Goal: Navigation & Orientation: Find specific page/section

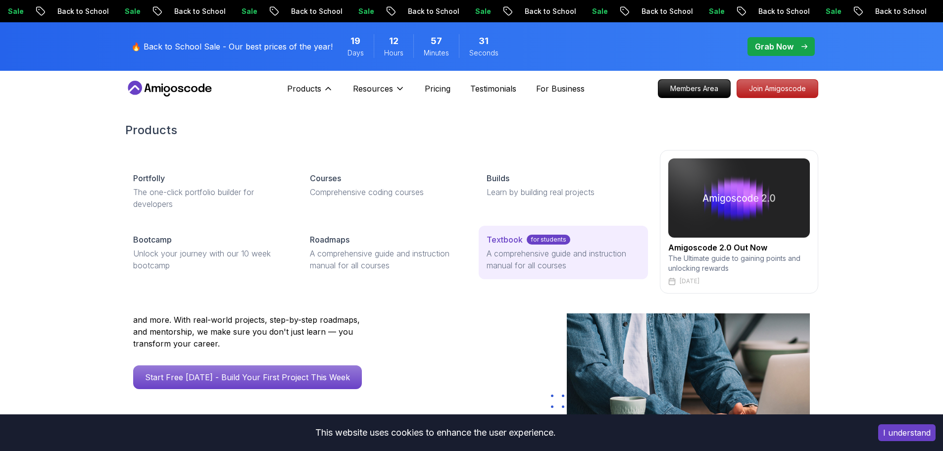
click at [499, 242] on p "Textbook" at bounding box center [504, 240] width 36 height 12
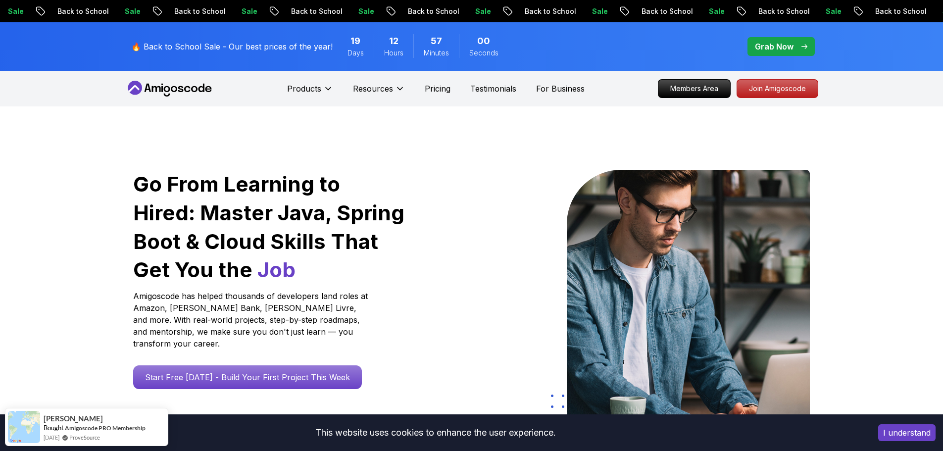
click at [160, 91] on icon at bounding box center [155, 89] width 9 height 6
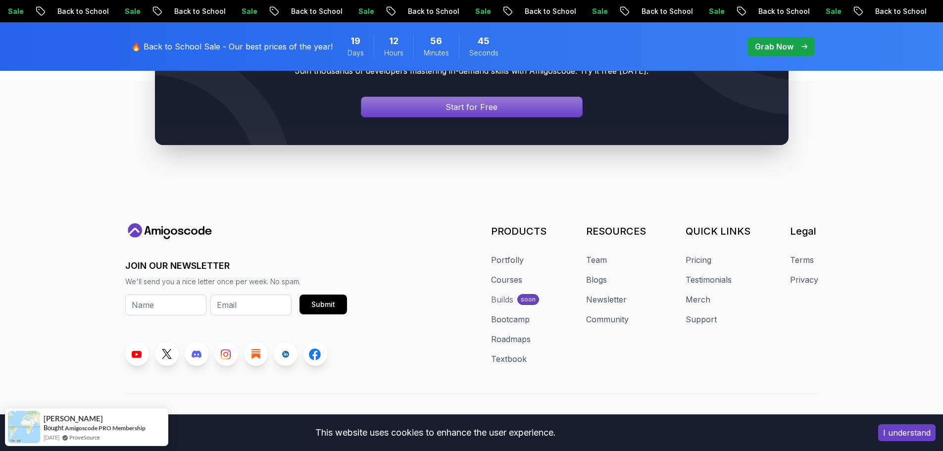
scroll to position [3767, 0]
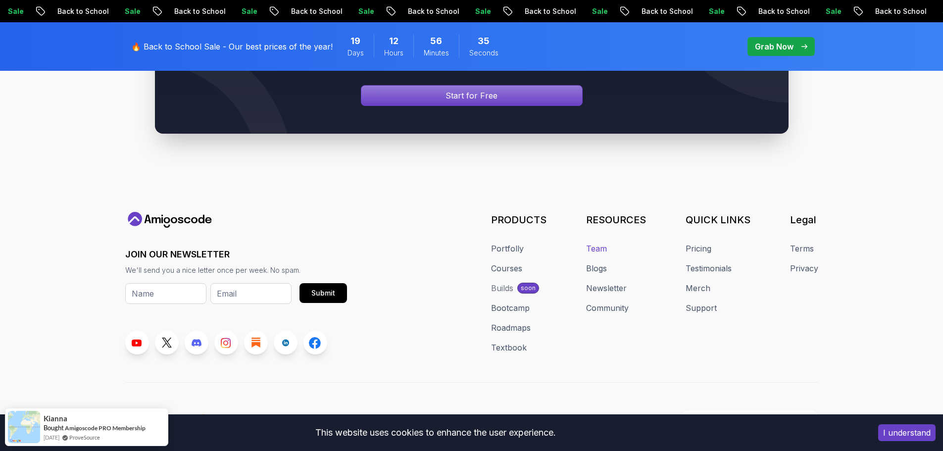
click at [599, 243] on link "Team" at bounding box center [596, 249] width 21 height 12
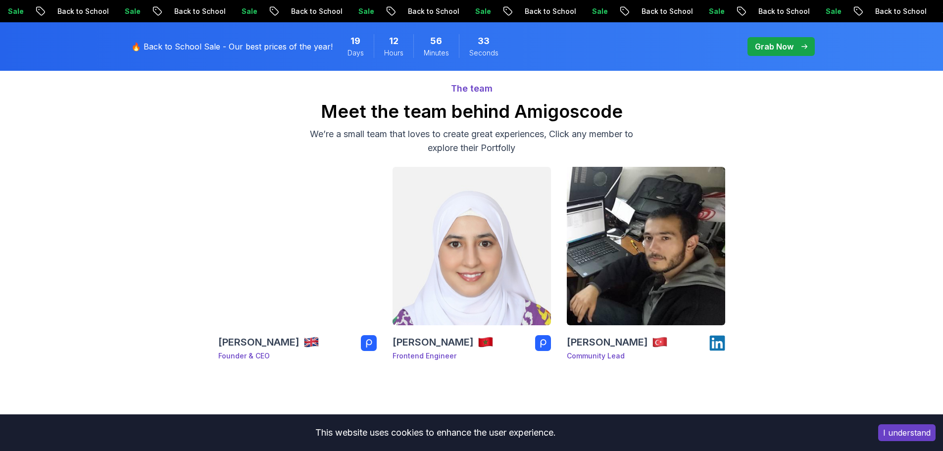
scroll to position [99, 0]
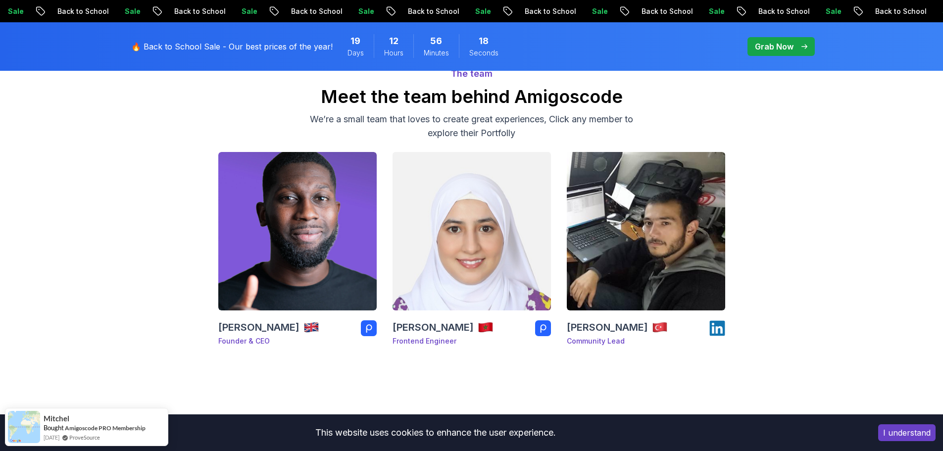
click at [420, 324] on h3 "[PERSON_NAME]" at bounding box center [432, 327] width 81 height 14
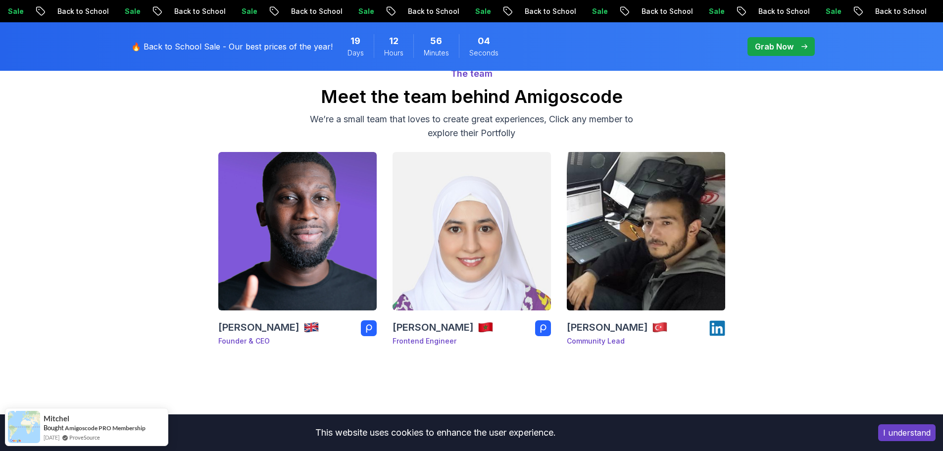
click at [600, 334] on h3 "[PERSON_NAME]" at bounding box center [607, 327] width 81 height 14
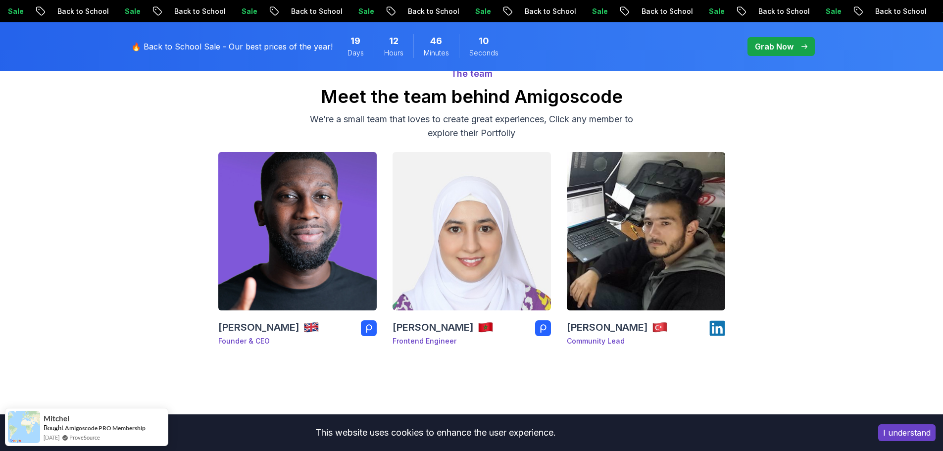
click at [252, 339] on p "Founder & CEO" at bounding box center [268, 341] width 101 height 10
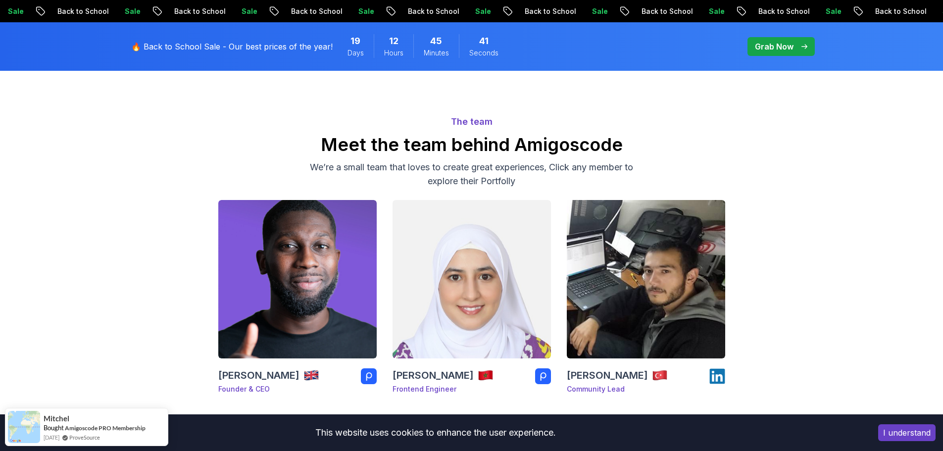
scroll to position [0, 0]
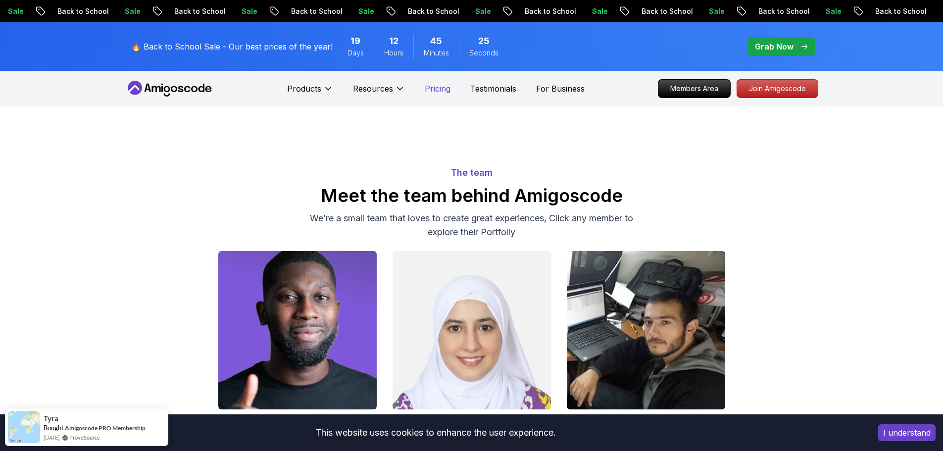
click at [428, 92] on p "Pricing" at bounding box center [438, 89] width 26 height 12
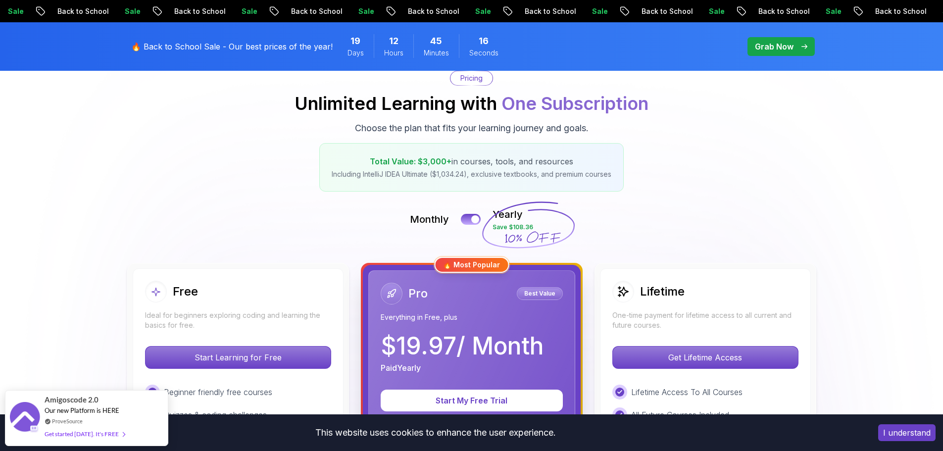
scroll to position [148, 0]
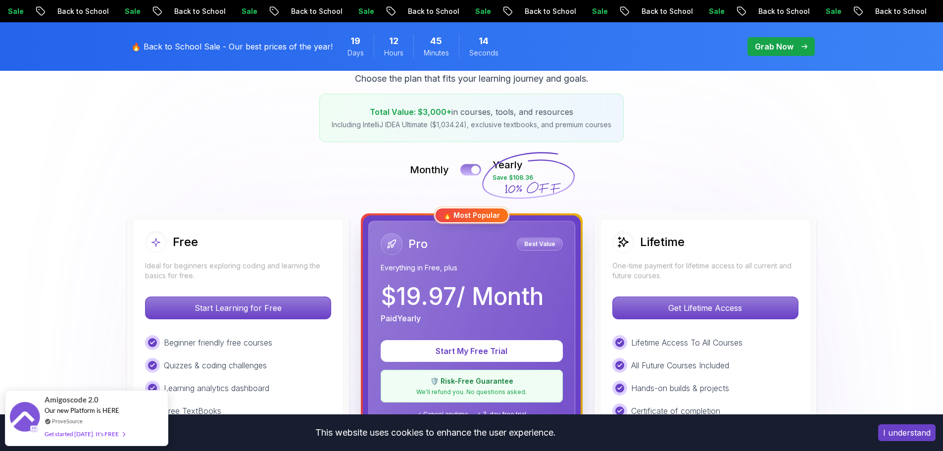
click at [470, 170] on button at bounding box center [470, 169] width 21 height 11
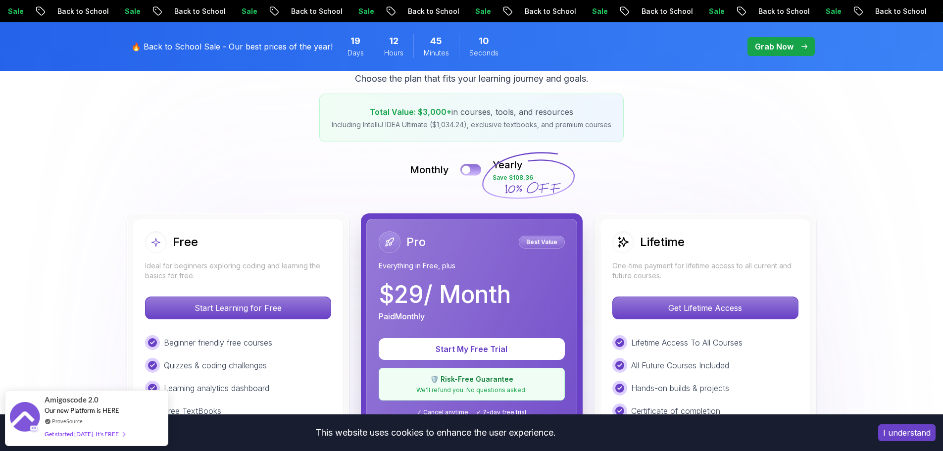
click at [474, 166] on button at bounding box center [470, 169] width 21 height 11
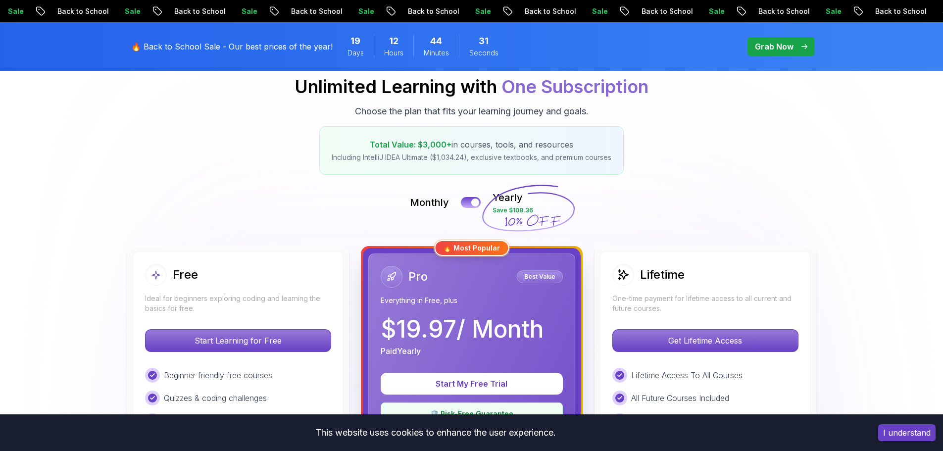
scroll to position [99, 0]
